Goal: Find specific page/section: Find specific page/section

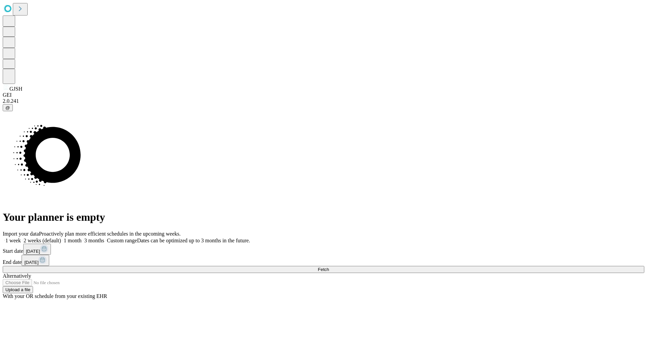
click at [329, 267] on span "Fetch" at bounding box center [323, 269] width 11 height 5
